Goal: Task Accomplishment & Management: Use online tool/utility

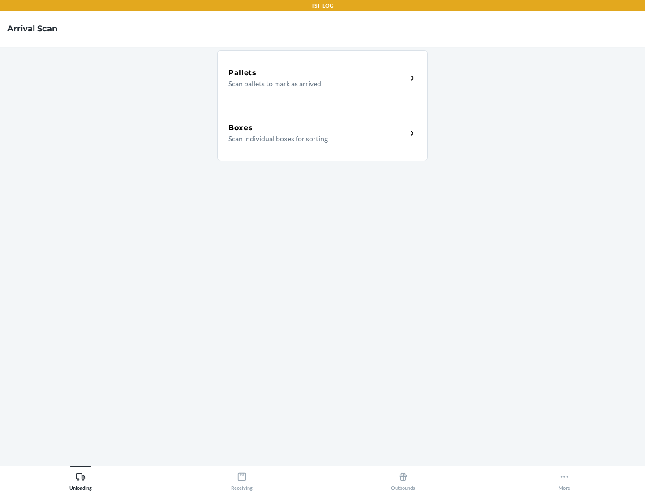
click at [317, 128] on div "Boxes" at bounding box center [317, 128] width 179 height 11
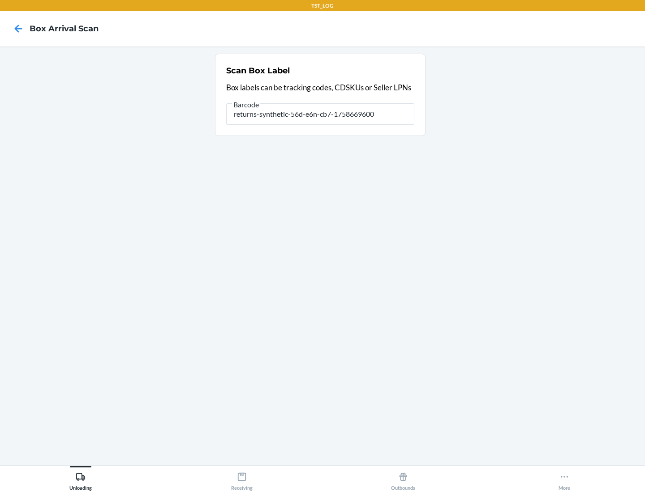
type input "returns-synthetic-56d-e6n-cb7-1758669600"
